Goal: Task Accomplishment & Management: Complete application form

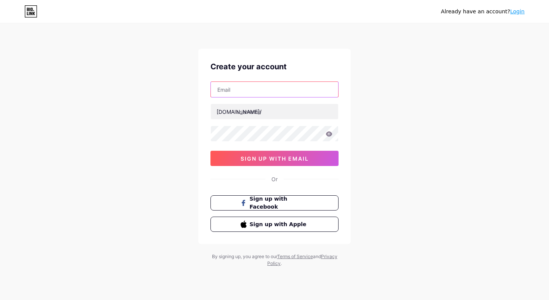
click at [247, 93] on input "text" at bounding box center [274, 89] width 127 height 15
type input "[EMAIL_ADDRESS][DOMAIN_NAME]"
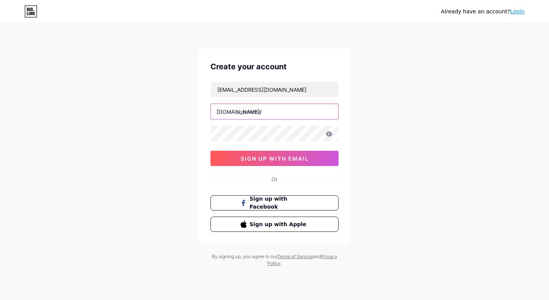
click at [283, 112] on input "text" at bounding box center [274, 111] width 127 height 15
click at [244, 112] on input "thefrenchbeauty" at bounding box center [274, 111] width 127 height 15
click at [276, 112] on input "frenchbeauty" at bounding box center [274, 111] width 127 height 15
click at [297, 111] on input "frenchbeautyacademy" at bounding box center [274, 111] width 127 height 15
type input "frenchbeautyacademy"
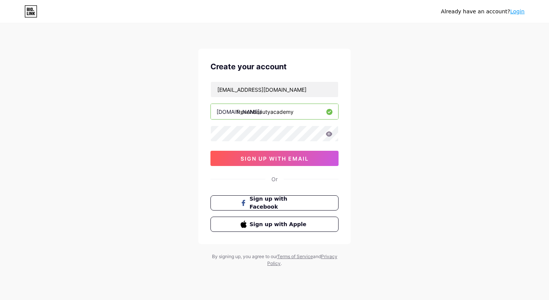
click at [507, 135] on div "Already have an account? Login Create your account [EMAIL_ADDRESS][DOMAIN_NAME]…" at bounding box center [274, 146] width 549 height 292
click at [259, 91] on input "[EMAIL_ADDRESS][DOMAIN_NAME]" at bounding box center [274, 89] width 127 height 15
click at [469, 133] on div "Already have an account? Login Create your account [EMAIL_ADDRESS][DOMAIN_NAME]…" at bounding box center [274, 146] width 549 height 292
click at [281, 159] on span "sign up with email" at bounding box center [275, 159] width 68 height 6
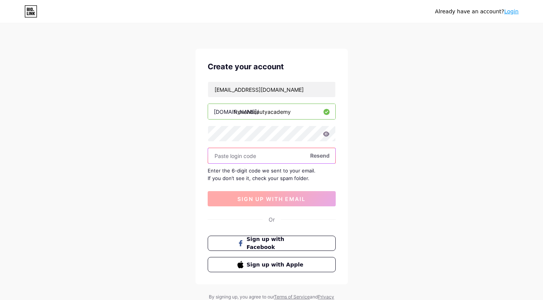
paste input "351994"
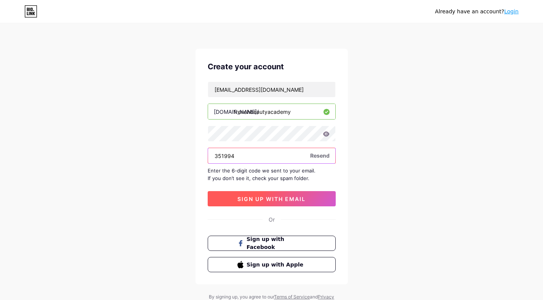
type input "351994"
click at [275, 200] on span "sign up with email" at bounding box center [271, 199] width 68 height 6
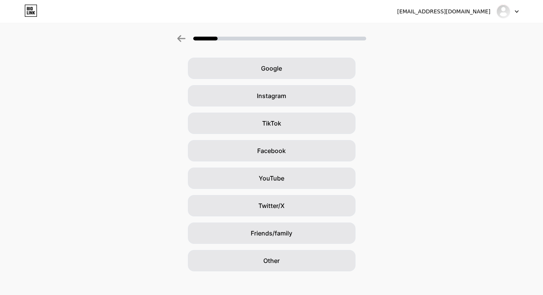
scroll to position [34, 0]
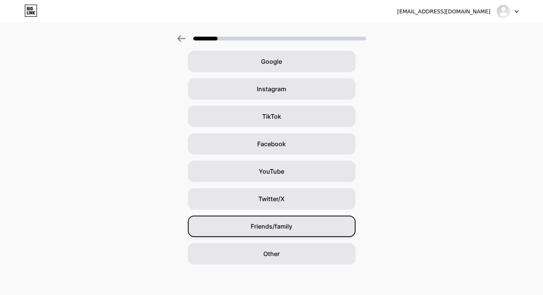
click at [305, 223] on div "Friends/family" at bounding box center [272, 225] width 168 height 21
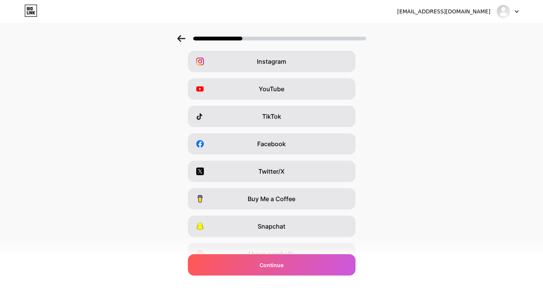
scroll to position [0, 0]
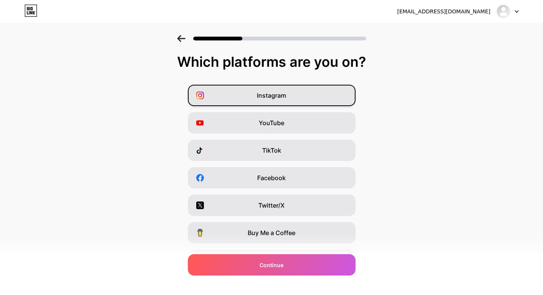
click at [299, 94] on div "Instagram" at bounding box center [272, 95] width 168 height 21
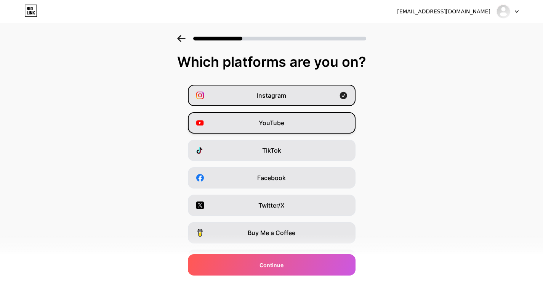
click at [284, 123] on span "YouTube" at bounding box center [272, 122] width 26 height 9
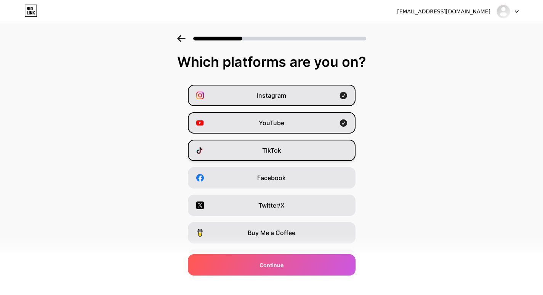
click at [281, 154] on span "TikTok" at bounding box center [271, 150] width 19 height 9
click at [275, 189] on div "Instagram YouTube TikTok Facebook Twitter/X Buy Me a Coffee Snapchat I have a w…" at bounding box center [272, 191] width 536 height 213
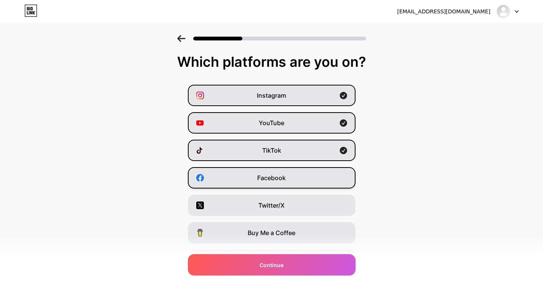
click at [275, 180] on span "Facebook" at bounding box center [271, 177] width 29 height 9
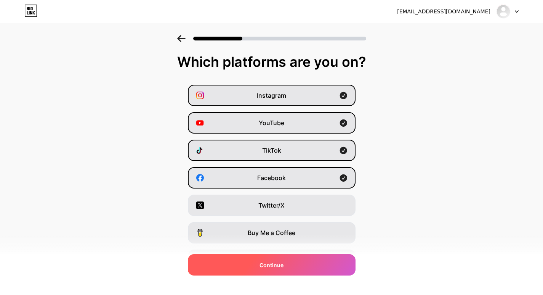
click at [286, 270] on div "Continue" at bounding box center [272, 264] width 168 height 21
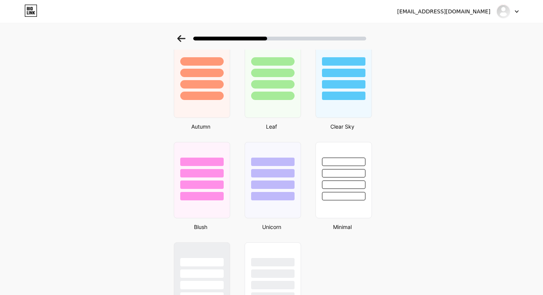
scroll to position [558, 0]
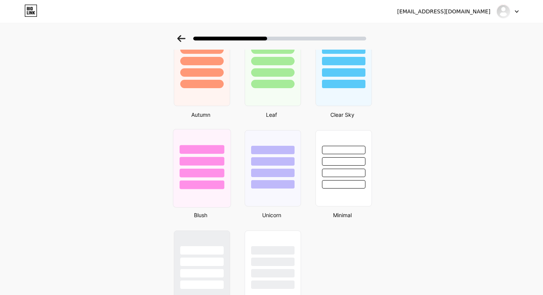
click at [209, 163] on div at bounding box center [202, 161] width 45 height 9
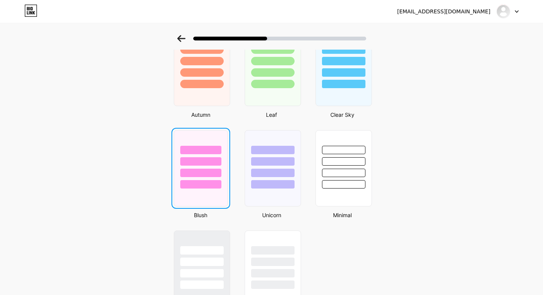
scroll to position [0, 0]
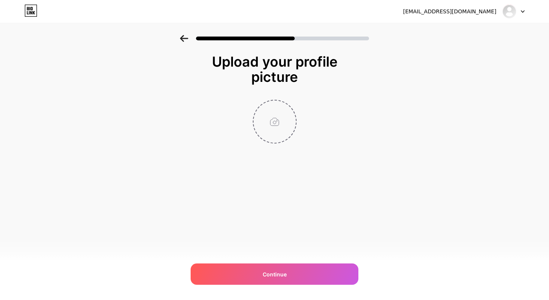
click at [274, 128] on input "file" at bounding box center [274, 122] width 42 height 42
type input "C:\fakepath\FrenchBeautyLogo_F_Est1986_black (1).png"
click at [273, 114] on img at bounding box center [275, 122] width 44 height 44
click at [274, 114] on img at bounding box center [275, 122] width 44 height 44
click at [291, 103] on circle at bounding box center [292, 105] width 8 height 8
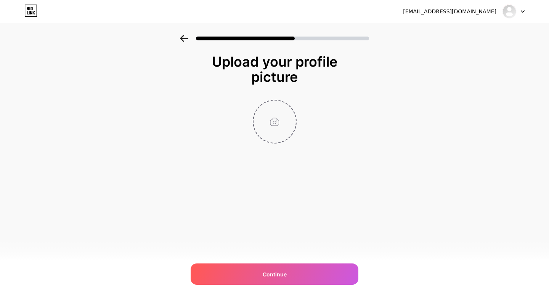
click at [273, 123] on input "file" at bounding box center [274, 122] width 42 height 42
type input "C:\fakepath\FrenchBeauty_F-Symbol.jpg"
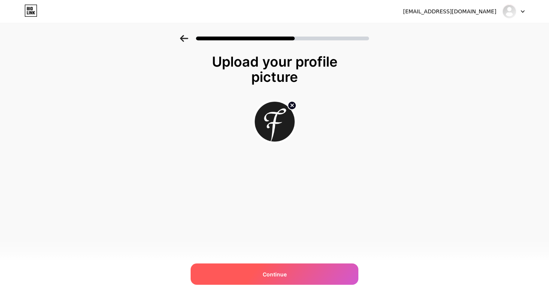
click at [273, 275] on span "Continue" at bounding box center [275, 275] width 24 height 8
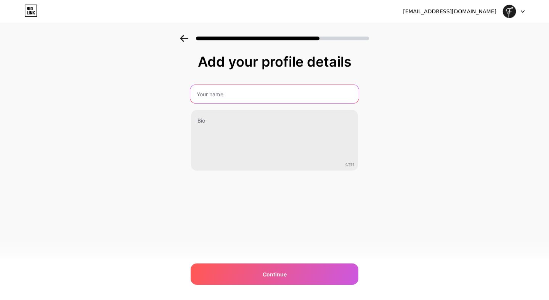
click at [306, 93] on input "text" at bounding box center [274, 94] width 168 height 18
type input "The French Beauty Academy"
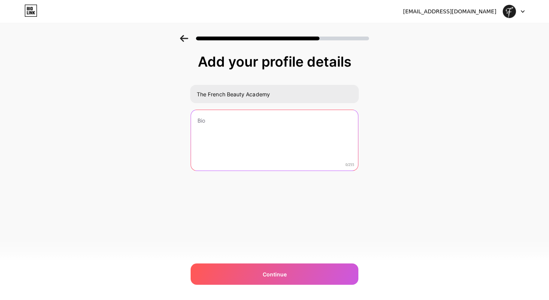
click at [295, 143] on textarea at bounding box center [274, 140] width 167 height 61
paste textarea "Australia's premier academy in Beauty, Spa and Wellness Therapy. Over 37 years …"
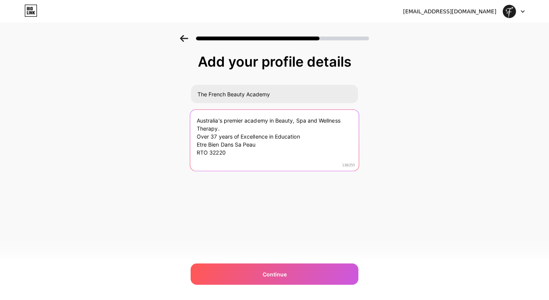
drag, startPoint x: 216, startPoint y: 136, endPoint x: 190, endPoint y: 139, distance: 26.9
click at [190, 139] on div "Australia's premier academy in Beauty, Spa and Wellness Therapy. Over 37 years …" at bounding box center [274, 140] width 169 height 62
drag, startPoint x: 250, startPoint y: 144, endPoint x: 190, endPoint y: 147, distance: 59.9
click at [190, 147] on textarea "Australia's premier academy in Beauty, Spa and Wellness Therapy. Nearly 40 year…" at bounding box center [274, 141] width 168 height 62
click at [197, 136] on textarea "Australia's premier academy in Beauty, Spa and Wellness Therapy. Nearly 40 year…" at bounding box center [274, 141] width 168 height 62
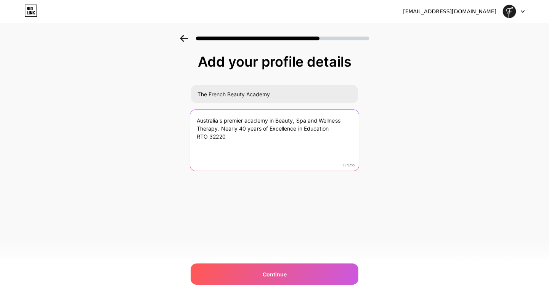
click at [333, 129] on textarea "Australia's premier academy in Beauty, Spa and Wellness Therapy. Nearly 40 year…" at bounding box center [274, 141] width 168 height 62
click at [219, 127] on textarea "Australia's premier academy in Beauty, Spa and Wellness Therapy. Nearly 40 year…" at bounding box center [274, 141] width 168 height 62
click at [220, 126] on textarea "Australia's premier academy in Beauty, Spa and Wellness Therapy 🏆 Nearly 40 yea…" at bounding box center [274, 141] width 168 height 62
type textarea "Australia's premier academy in Beauty, Spa and Wellness Therapy 💖 🏆 Nearly 40 y…"
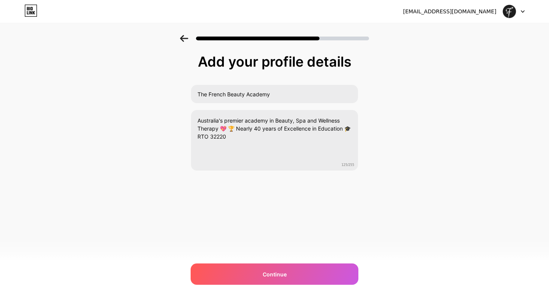
click at [425, 144] on div "Add your profile details The French Beauty Academy Australia's premier academy …" at bounding box center [274, 122] width 549 height 174
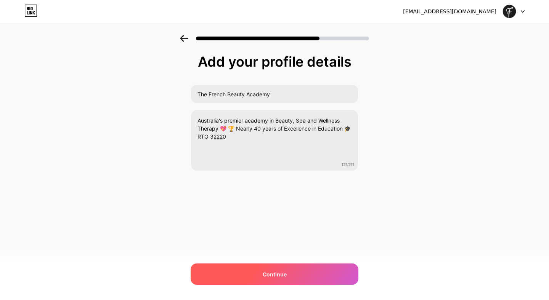
click at [275, 277] on span "Continue" at bounding box center [275, 275] width 24 height 8
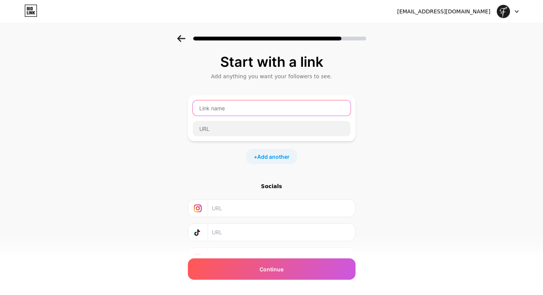
click at [225, 107] on input "text" at bounding box center [272, 107] width 158 height 15
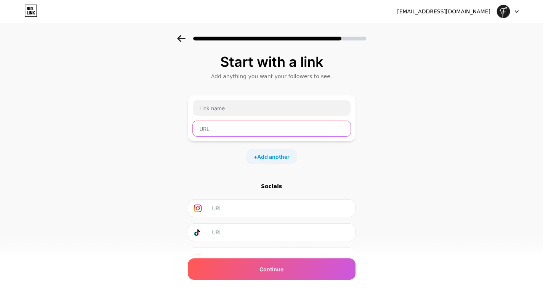
click at [228, 132] on input "text" at bounding box center [272, 128] width 158 height 15
paste input "[URL][DOMAIN_NAME]"
type input "[URL][DOMAIN_NAME]"
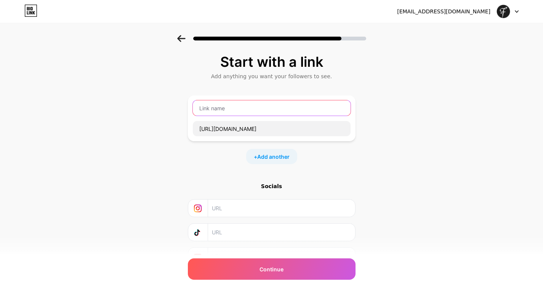
click at [224, 109] on input "text" at bounding box center [272, 107] width 158 height 15
type input "Dual Diploma Course"
click at [276, 156] on span "Add another" at bounding box center [273, 156] width 32 height 8
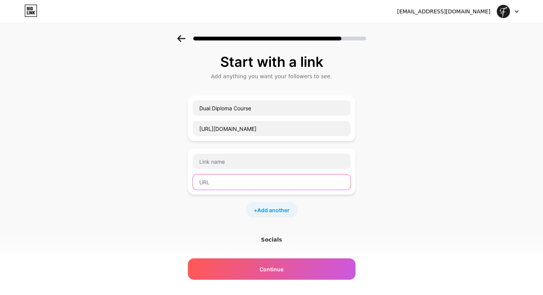
click at [224, 183] on input "text" at bounding box center [272, 181] width 158 height 15
paste input "[URL][DOMAIN_NAME]"
type input "[URL][DOMAIN_NAME]"
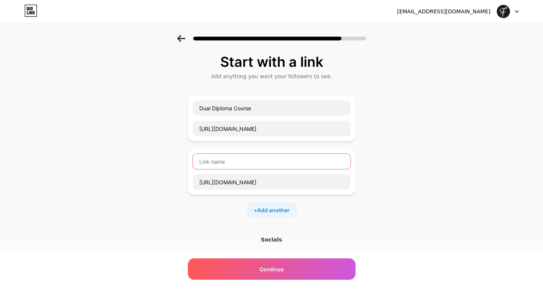
click at [228, 160] on input "text" at bounding box center [272, 161] width 158 height 15
type input "All Beauty Courses"
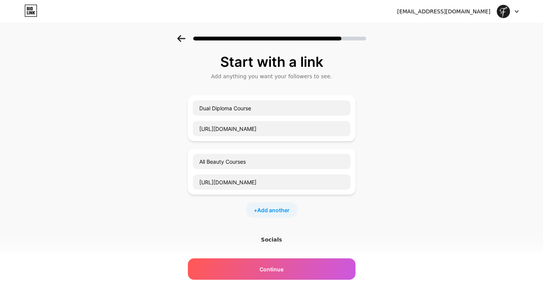
click at [273, 205] on div "+ Add another" at bounding box center [271, 209] width 51 height 15
click at [230, 238] on input "text" at bounding box center [272, 235] width 158 height 15
paste input "[URL][DOMAIN_NAME]"
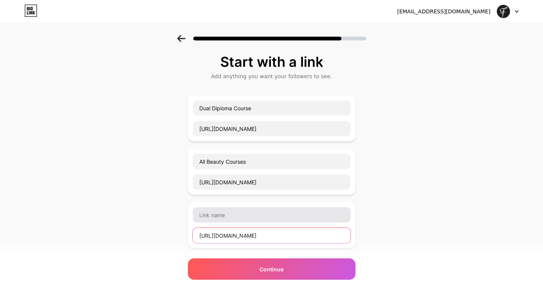
scroll to position [0, 315]
type input "[URL][DOMAIN_NAME]"
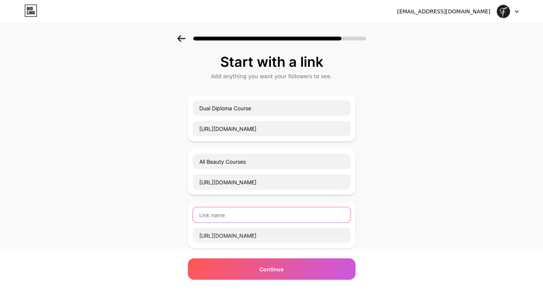
click at [226, 218] on input "text" at bounding box center [272, 214] width 158 height 15
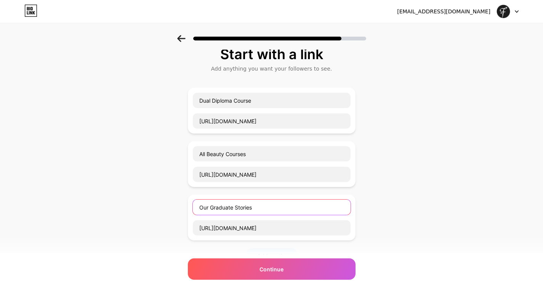
scroll to position [103, 0]
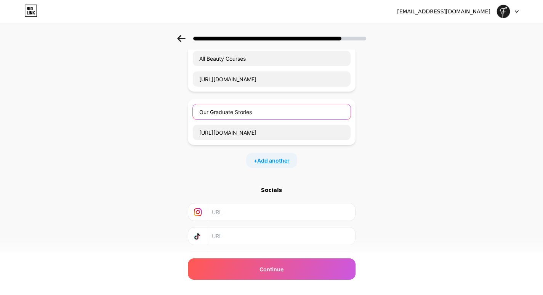
type input "Our Graduate Stories"
click at [279, 159] on span "Add another" at bounding box center [273, 160] width 32 height 8
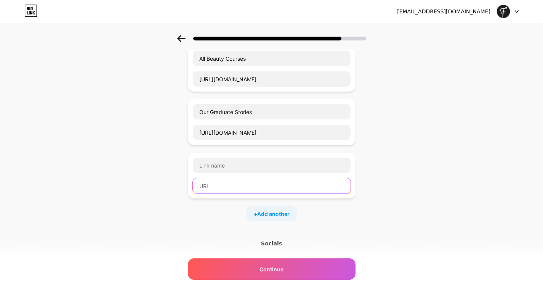
click at [244, 186] on input "text" at bounding box center [272, 185] width 158 height 15
paste input "[URL][DOMAIN_NAME]"
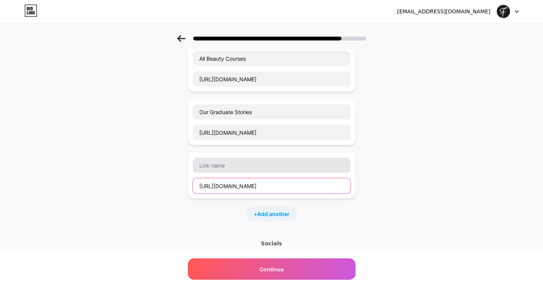
scroll to position [0, 286]
type input "[URL][DOMAIN_NAME]"
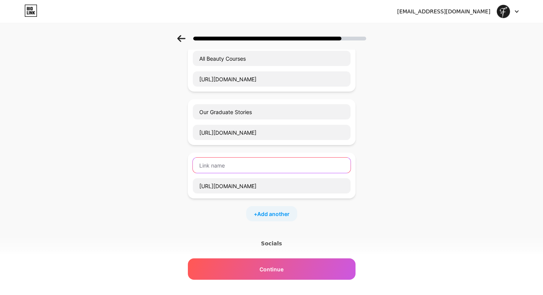
click at [235, 163] on input "text" at bounding box center [272, 164] width 158 height 15
type input "Book a Campus Tour"
click at [284, 213] on span "Add another" at bounding box center [273, 214] width 32 height 8
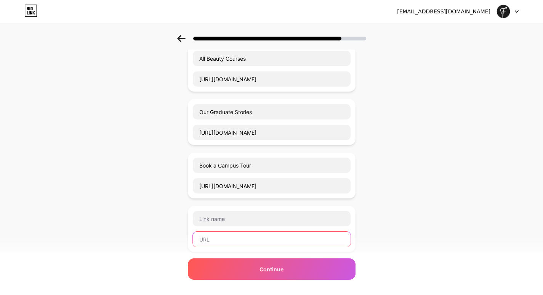
click at [223, 241] on input "text" at bounding box center [272, 238] width 158 height 15
paste input "[URL][DOMAIN_NAME]"
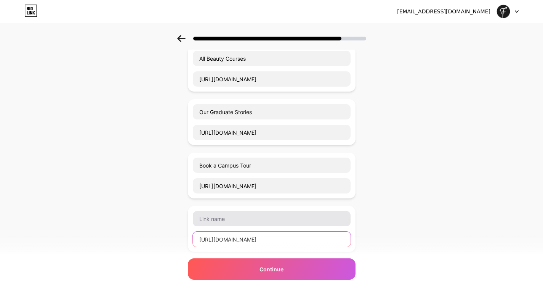
scroll to position [0, 295]
type input "[URL][DOMAIN_NAME]"
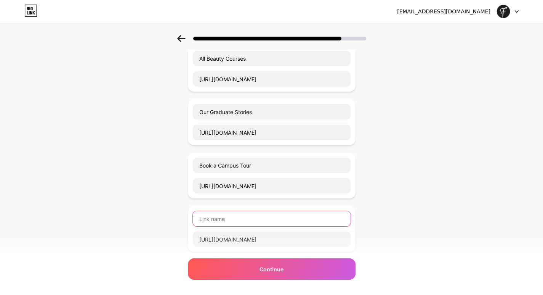
click at [220, 220] on input "text" at bounding box center [272, 218] width 158 height 15
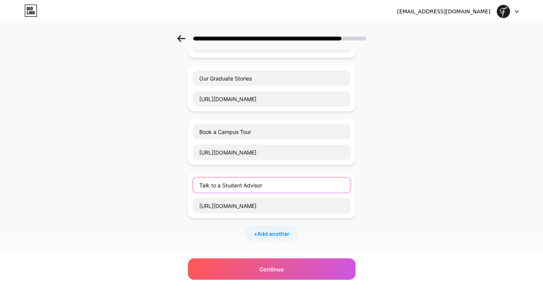
scroll to position [252, 0]
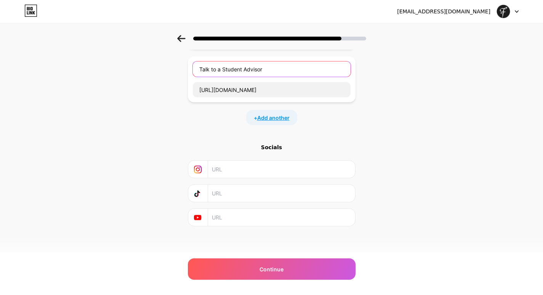
type input "Talk to a Student Advisor"
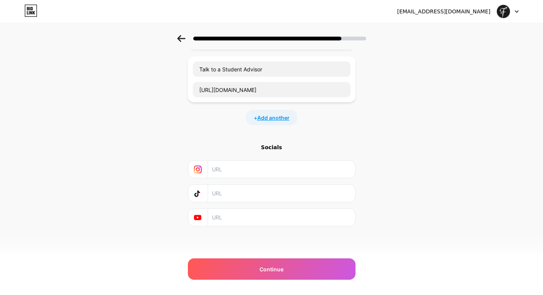
click at [279, 117] on span "Add another" at bounding box center [273, 118] width 32 height 8
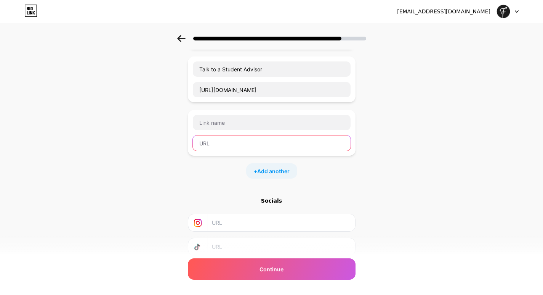
click at [229, 143] on input "text" at bounding box center [272, 142] width 158 height 15
paste input "[URL][DOMAIN_NAME]"
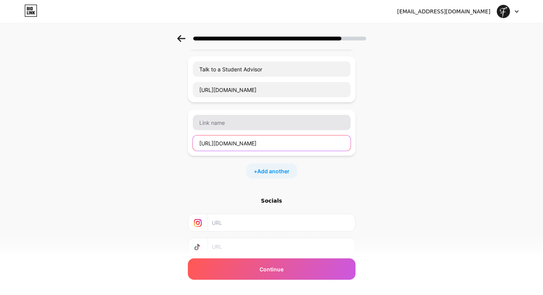
type input "[URL][DOMAIN_NAME]"
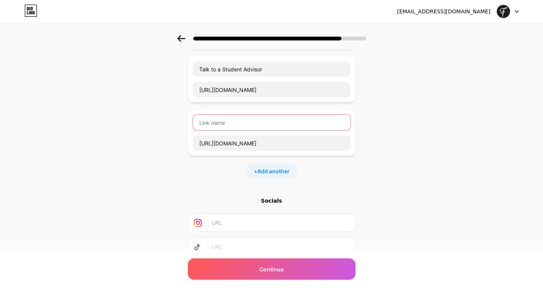
click at [229, 123] on input "text" at bounding box center [272, 122] width 158 height 15
type input "b"
type input "Book a Treatment at our Student Salon"
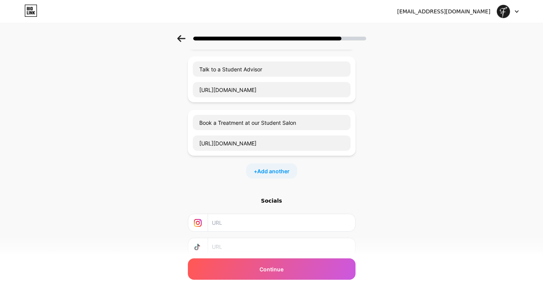
drag, startPoint x: 366, startPoint y: 180, endPoint x: 325, endPoint y: 168, distance: 42.6
click at [366, 180] on div "Start with a link Add anything you want your followers to see. Dual Diploma Cou…" at bounding box center [271, 50] width 543 height 535
click at [279, 171] on span "Add another" at bounding box center [273, 171] width 32 height 8
click at [233, 199] on input "text" at bounding box center [272, 196] width 158 height 15
paste input "[URL][DOMAIN_NAME]"
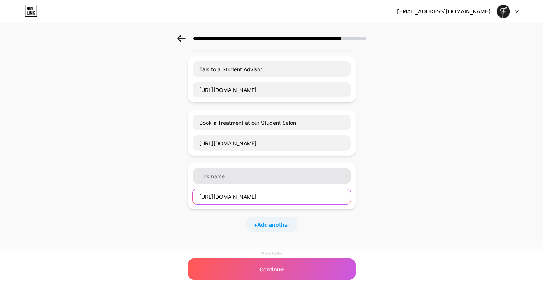
scroll to position [0, 249]
type input "[URL][DOMAIN_NAME]"
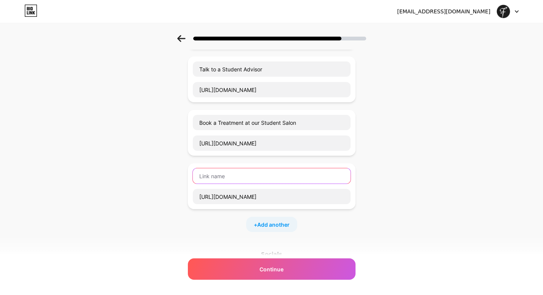
click at [229, 173] on input "text" at bounding box center [272, 175] width 158 height 15
type input "Our Website"
click at [454, 156] on div "Start with a link Add anything you want your followers to see. Dual Diploma Cou…" at bounding box center [271, 77] width 543 height 588
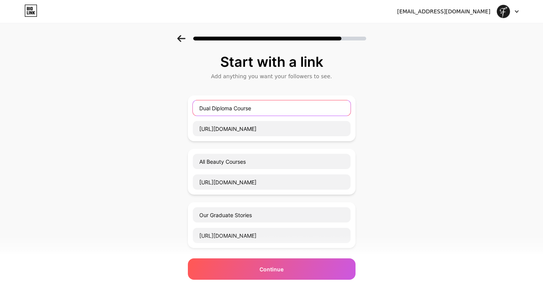
click at [284, 106] on input "Dual Diploma Course" at bounding box center [272, 107] width 158 height 15
type input "Dual Diploma Course 🏆"
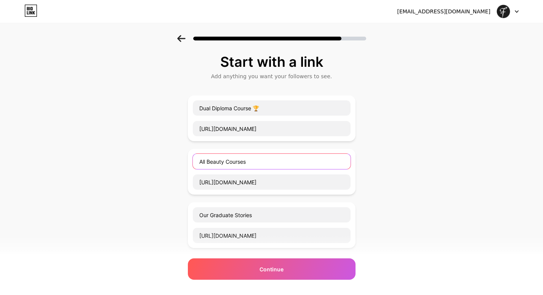
click at [268, 164] on input "All Beauty Courses" at bounding box center [272, 161] width 158 height 15
type input "All Beauty Courses 💄"
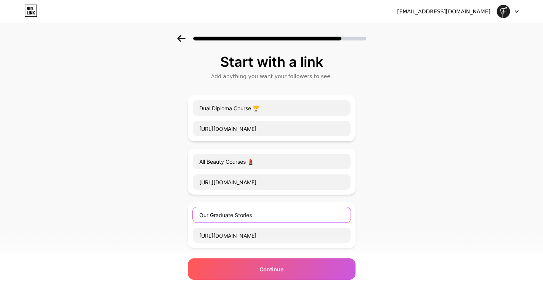
click at [279, 216] on input "Our Graduate Stories" at bounding box center [272, 214] width 158 height 15
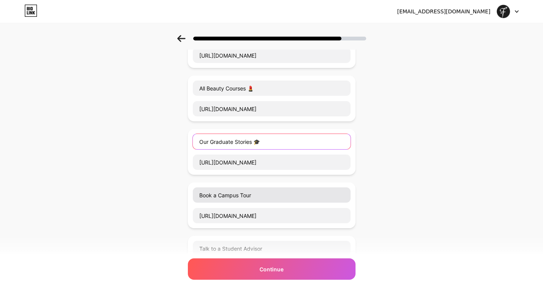
scroll to position [79, 0]
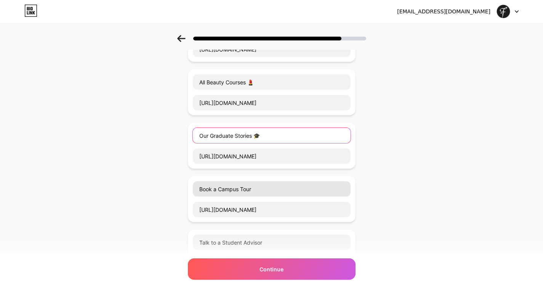
type input "Our Graduate Stories 🎓"
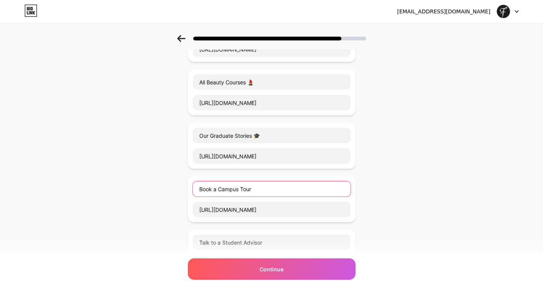
click at [285, 190] on input "Book a Campus Tour" at bounding box center [272, 188] width 158 height 15
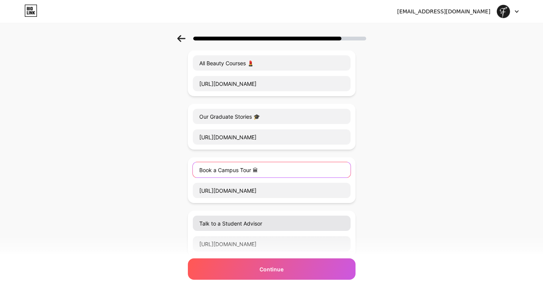
scroll to position [107, 0]
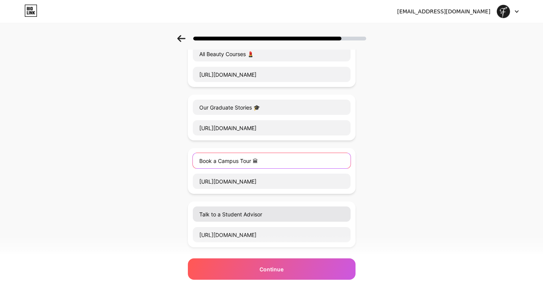
type input "Book a Campus Tour 🏛"
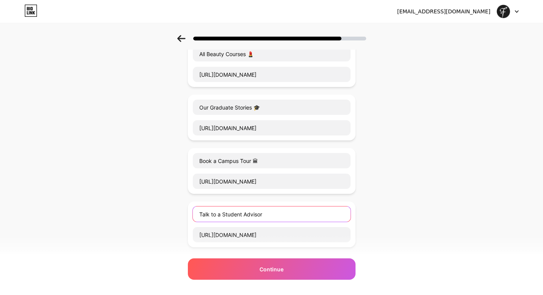
click at [285, 212] on input "Talk to a Student Advisor" at bounding box center [272, 213] width 158 height 15
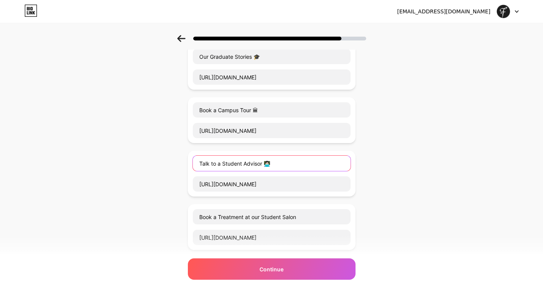
scroll to position [165, 0]
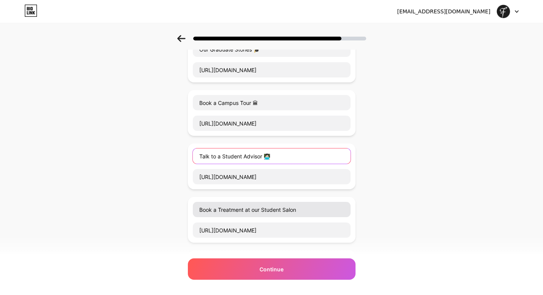
type input "Talk to a Student Advisor 👩🏻‍💻"
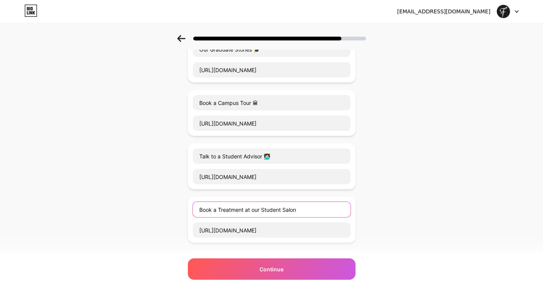
click at [322, 210] on input "Book a Treatment at our Student Salon" at bounding box center [272, 209] width 158 height 15
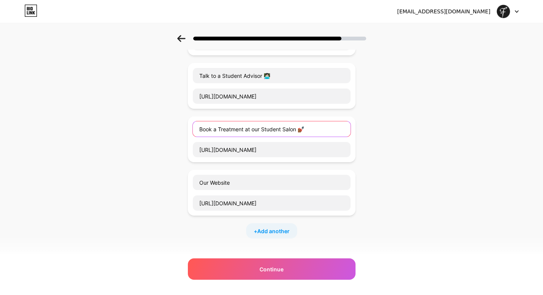
scroll to position [247, 0]
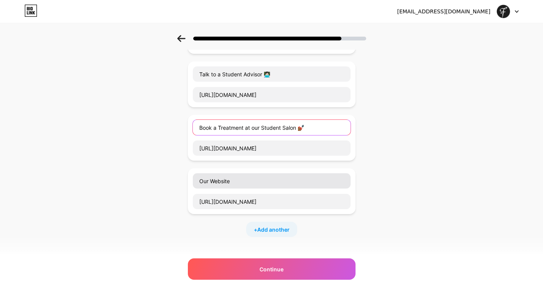
type input "Book a Treatment at our Student Salon 💅🏾"
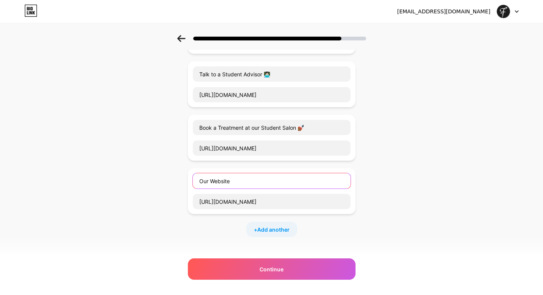
click at [265, 182] on input "Our Website" at bounding box center [272, 180] width 158 height 15
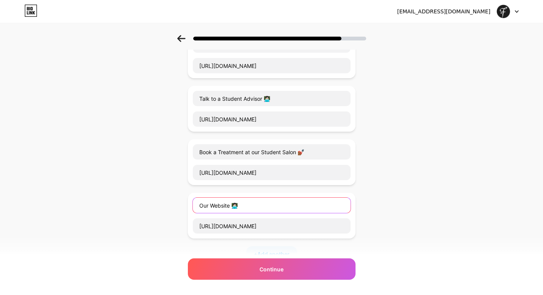
scroll to position [187, 0]
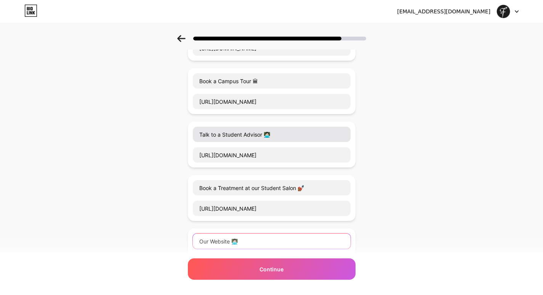
type input "Our Website 👩🏻‍💻"
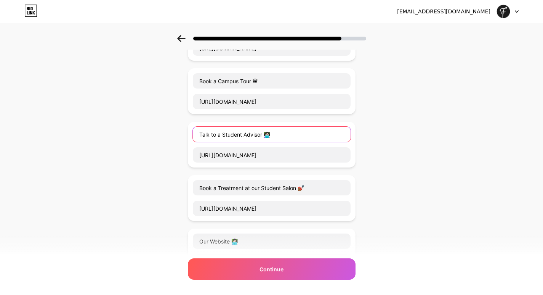
click at [281, 133] on input "Talk to a Student Advisor 👩🏻‍💻" at bounding box center [272, 134] width 158 height 15
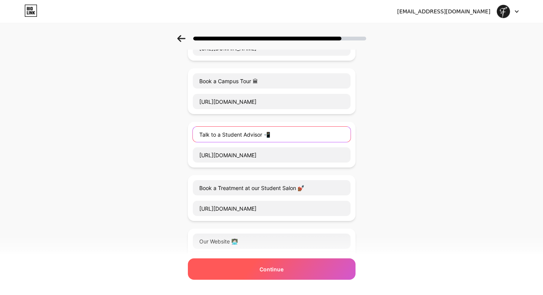
type input "Talk to a Student Advisor 📲"
click at [267, 268] on span "Continue" at bounding box center [272, 269] width 24 height 8
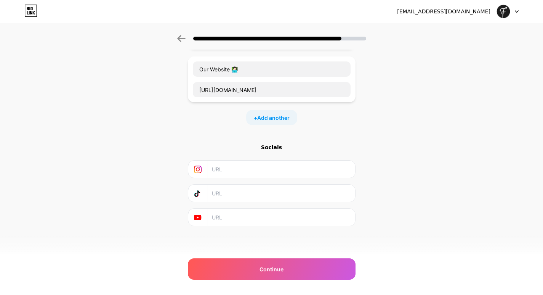
scroll to position [0, 0]
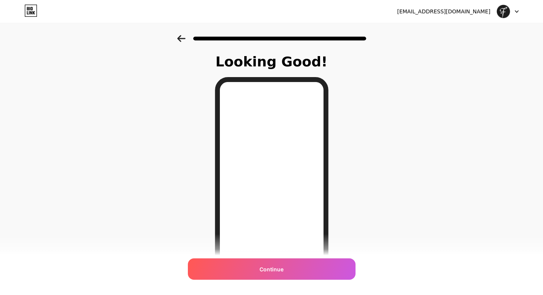
click at [182, 38] on icon at bounding box center [181, 38] width 8 height 7
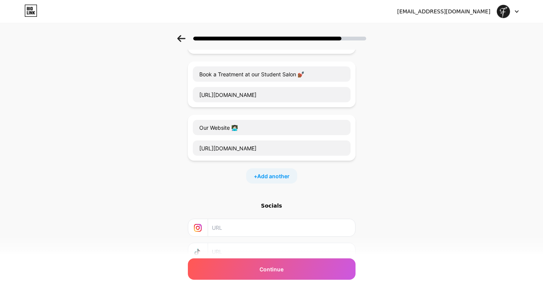
scroll to position [359, 0]
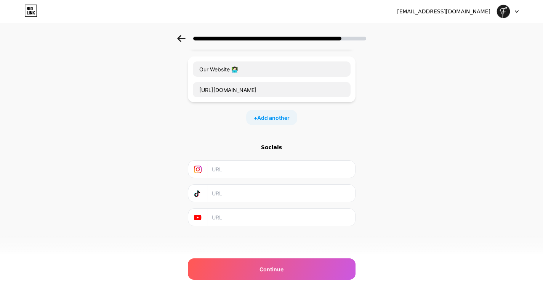
drag, startPoint x: 226, startPoint y: 171, endPoint x: 226, endPoint y: 175, distance: 4.3
click at [226, 171] on input "text" at bounding box center [281, 168] width 138 height 17
paste input "[URL][DOMAIN_NAME]"
type input "[URL][DOMAIN_NAME]"
click at [227, 194] on input "text" at bounding box center [281, 192] width 138 height 17
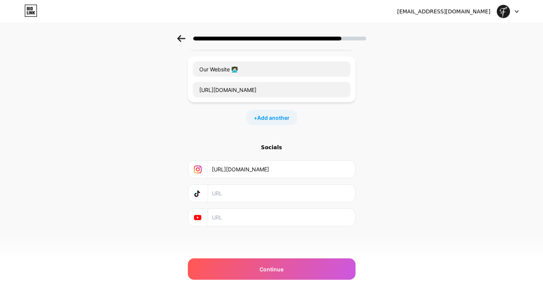
paste input "[URL][DOMAIN_NAME]"
type input "[URL][DOMAIN_NAME]"
click at [250, 218] on input "text" at bounding box center [281, 216] width 138 height 17
paste input "[URL][DOMAIN_NAME]"
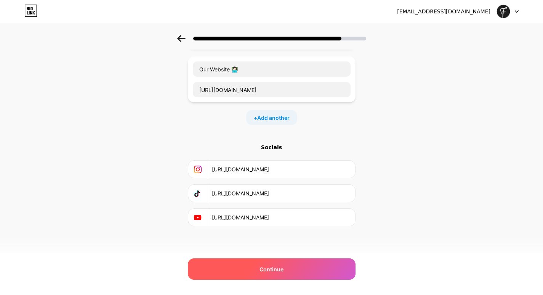
type input "[URL][DOMAIN_NAME]"
click at [288, 270] on div "Continue" at bounding box center [272, 268] width 168 height 21
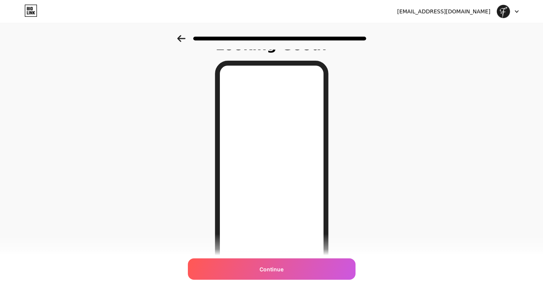
scroll to position [24, 0]
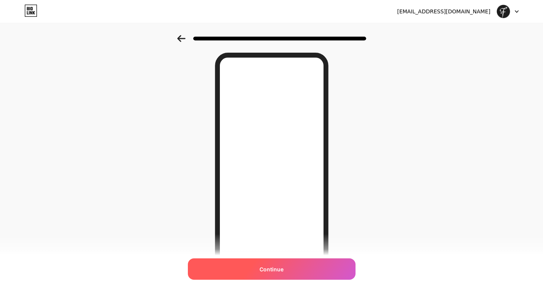
click at [268, 271] on span "Continue" at bounding box center [272, 269] width 24 height 8
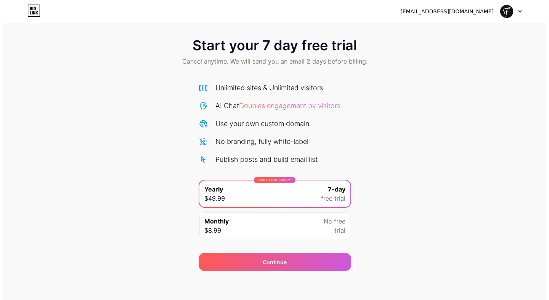
scroll to position [6, 0]
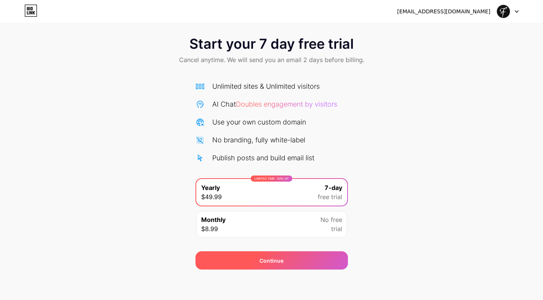
click at [275, 262] on div "Continue" at bounding box center [272, 261] width 24 height 8
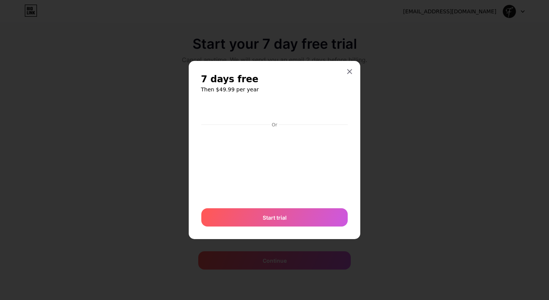
click at [435, 151] on div at bounding box center [274, 150] width 549 height 300
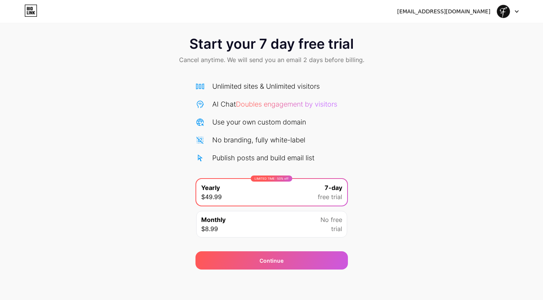
click at [250, 188] on div "LIMITED TIME : 50% off Yearly $49.99 7-day free trial" at bounding box center [271, 192] width 151 height 27
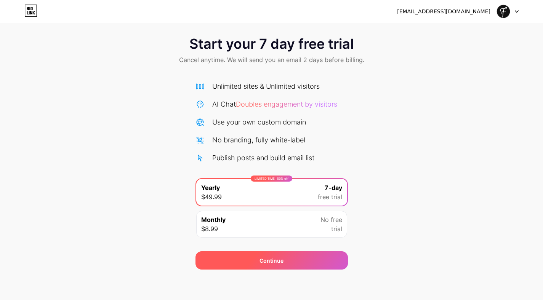
click at [266, 260] on div "Continue" at bounding box center [272, 261] width 24 height 8
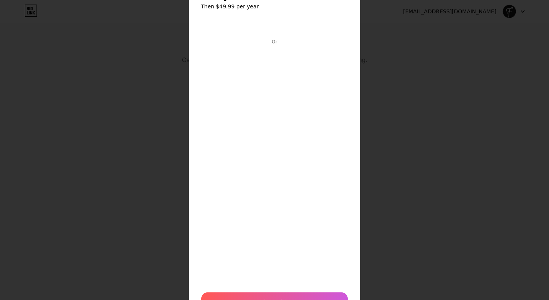
scroll to position [79, 0]
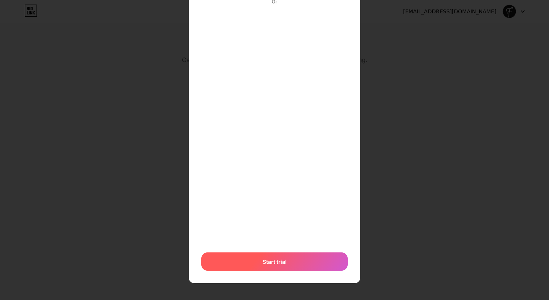
click at [278, 264] on span "Start trial" at bounding box center [275, 262] width 24 height 8
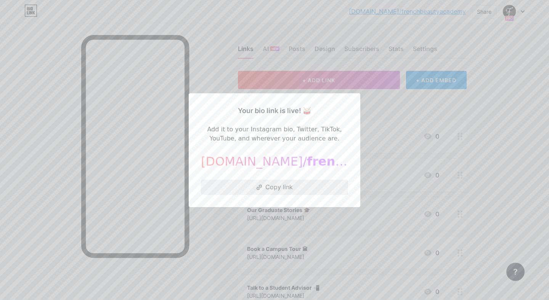
click at [269, 185] on button "Copy link" at bounding box center [274, 187] width 147 height 15
click at [539, 103] on div at bounding box center [274, 150] width 549 height 300
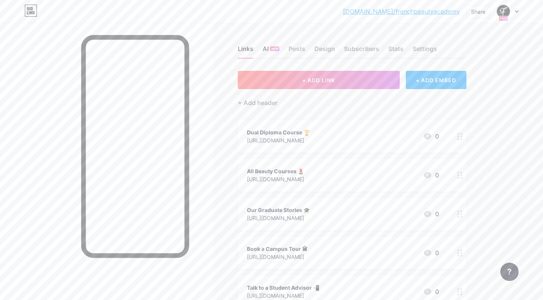
click at [271, 45] on div "AI NEW" at bounding box center [271, 51] width 17 height 14
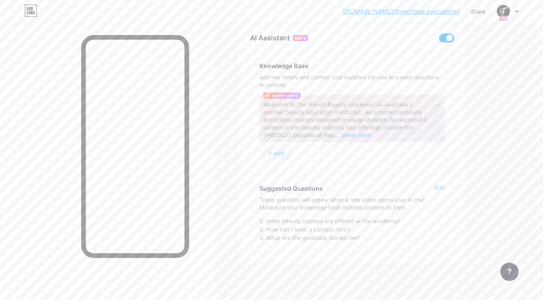
scroll to position [48, 0]
click at [515, 182] on div "[DOMAIN_NAME]/french... [DOMAIN_NAME]/frenchbeautyacademy Share Switch accounts…" at bounding box center [271, 126] width 543 height 348
